Goal: Check status: Check status

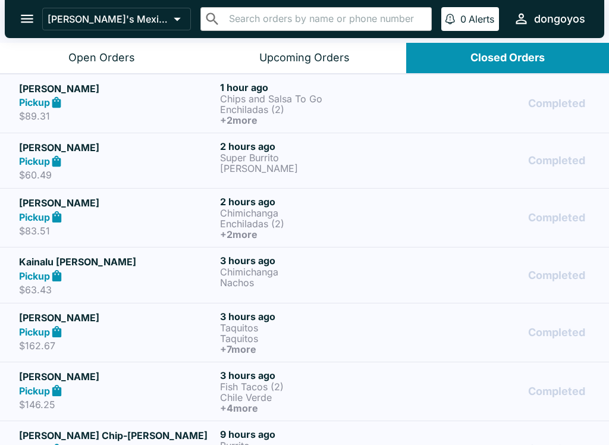
click at [128, 43] on button "Open Orders" at bounding box center [101, 58] width 203 height 30
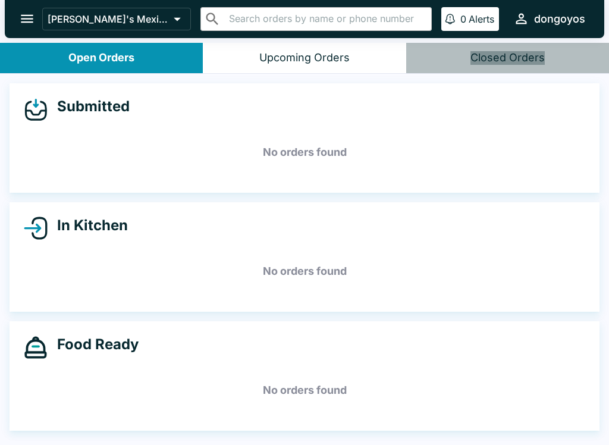
click at [524, 66] on button "Closed Orders" at bounding box center [507, 58] width 203 height 30
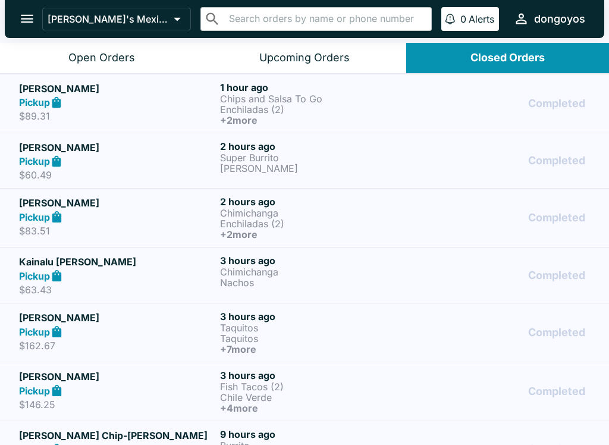
click at [284, 374] on h6 "3 hours ago" at bounding box center [318, 375] width 196 height 12
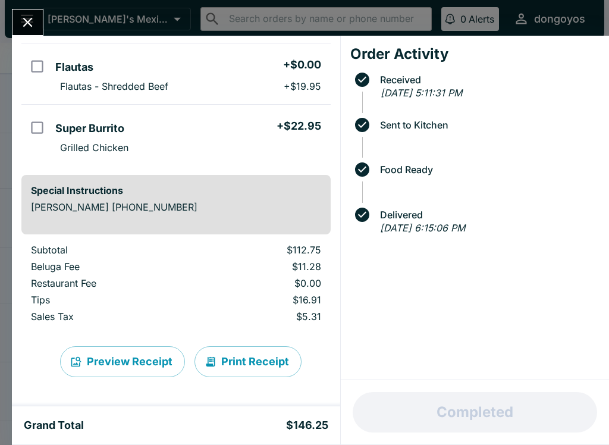
scroll to position [341, 0]
click at [20, 30] on icon "Close" at bounding box center [28, 22] width 16 height 16
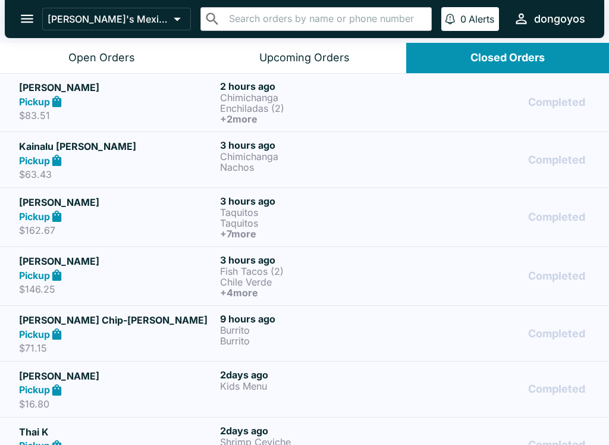
scroll to position [114, 0]
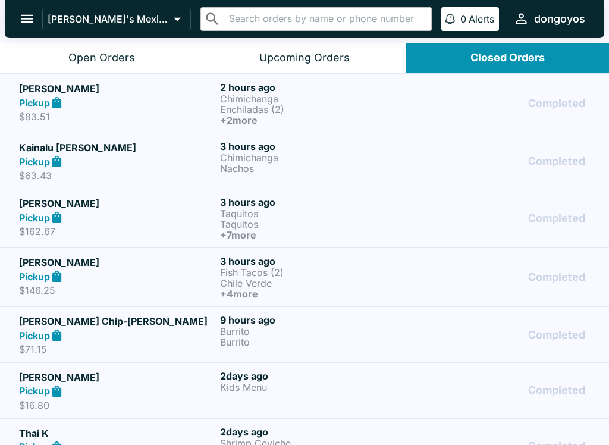
click at [298, 278] on p "Chile Verde" at bounding box center [318, 283] width 196 height 11
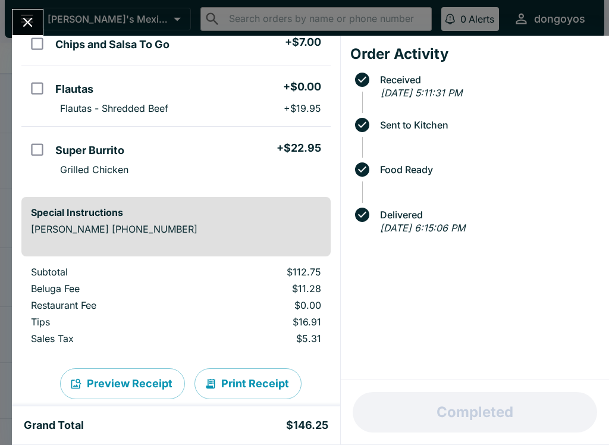
scroll to position [321, 0]
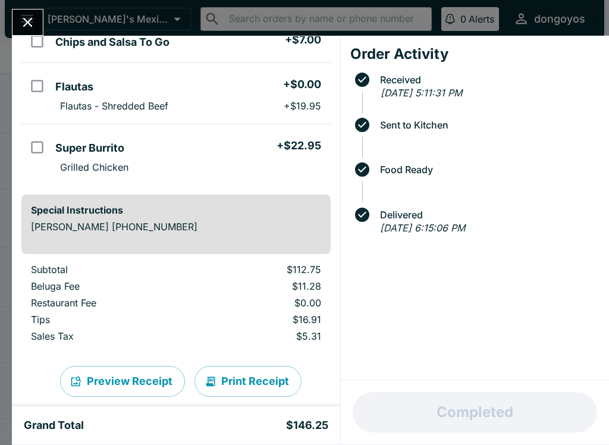
click at [31, 11] on button "Close" at bounding box center [27, 23] width 30 height 26
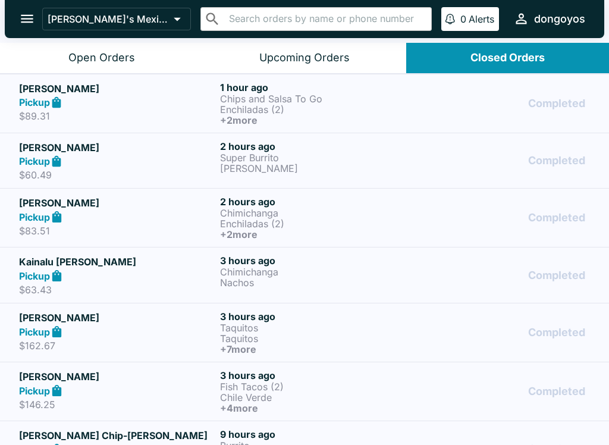
click at [285, 320] on h6 "3 hours ago" at bounding box center [318, 316] width 196 height 12
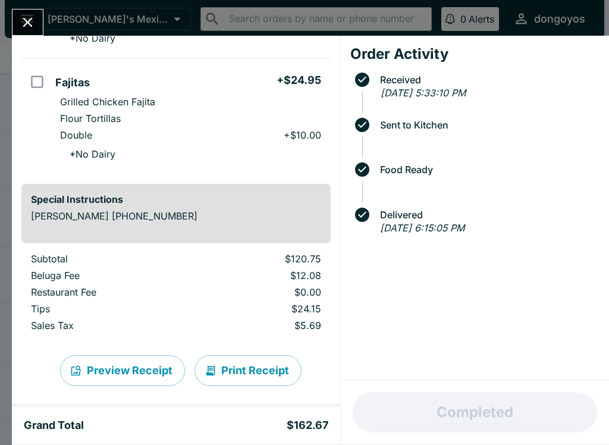
scroll to position [590, 0]
click at [32, 29] on icon "Close" at bounding box center [28, 22] width 16 height 16
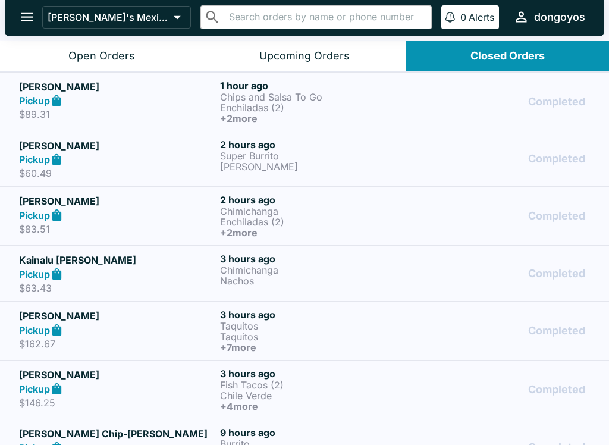
click at [254, 272] on p "Chimichanga" at bounding box center [318, 270] width 196 height 11
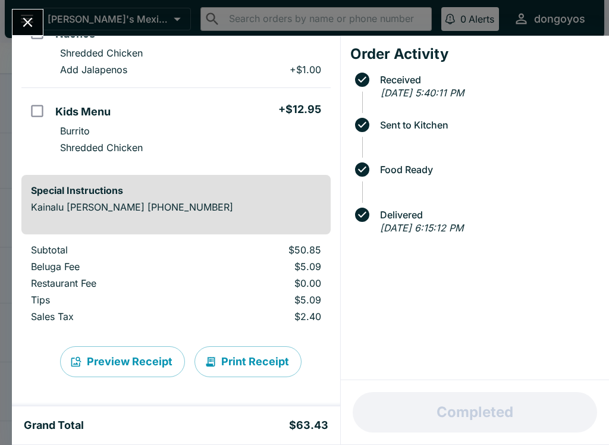
scroll to position [190, 0]
click at [14, 7] on div "Kainalu [PERSON_NAME] Order # 132112 Pickup 3 Items Chimichanga + $0.00 Shredde…" at bounding box center [304, 222] width 609 height 445
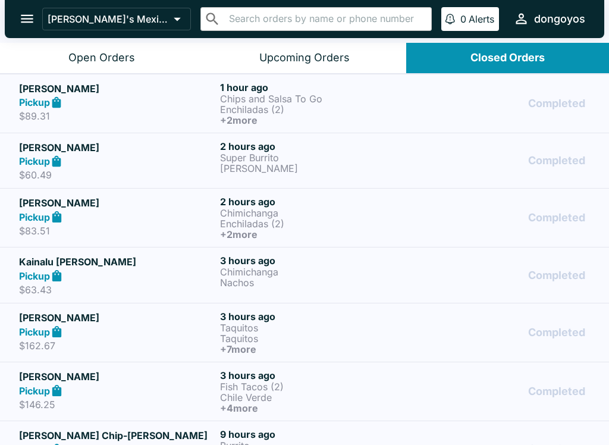
scroll to position [-1, 0]
click at [275, 216] on p "Chimichanga" at bounding box center [318, 212] width 196 height 11
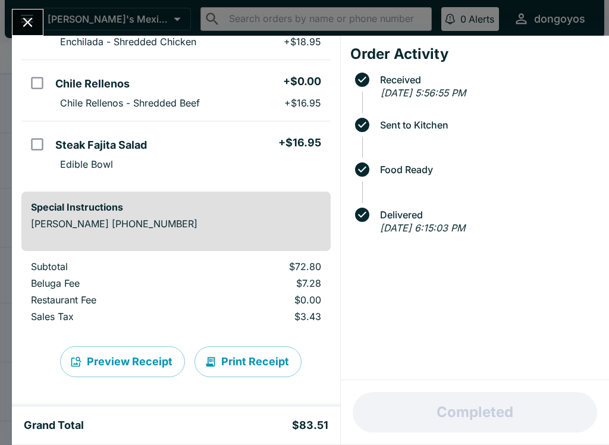
scroll to position [202, 0]
click at [20, 18] on icon "Close" at bounding box center [28, 22] width 16 height 16
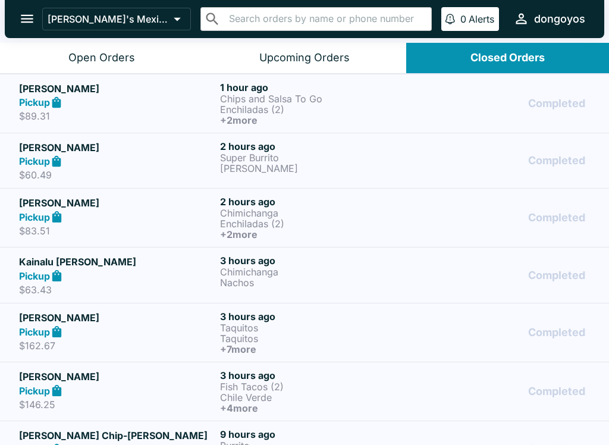
click at [155, 165] on div "Pickup" at bounding box center [117, 162] width 196 height 14
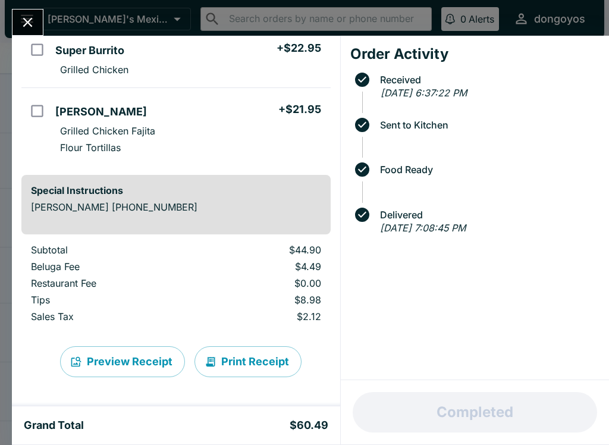
scroll to position [112, 0]
click at [23, 21] on icon "Close" at bounding box center [28, 22] width 16 height 16
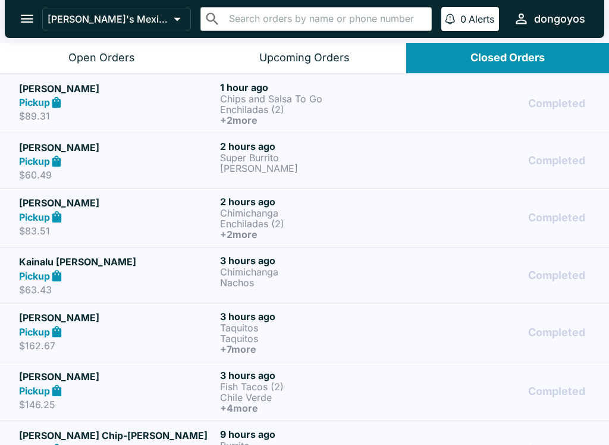
click at [70, 105] on div "Pickup" at bounding box center [117, 103] width 196 height 14
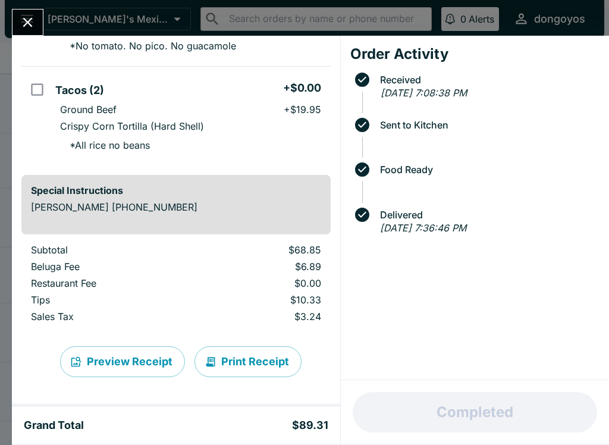
scroll to position [282, 0]
click at [20, 12] on button "Close" at bounding box center [27, 23] width 30 height 26
